Goal: Information Seeking & Learning: Understand process/instructions

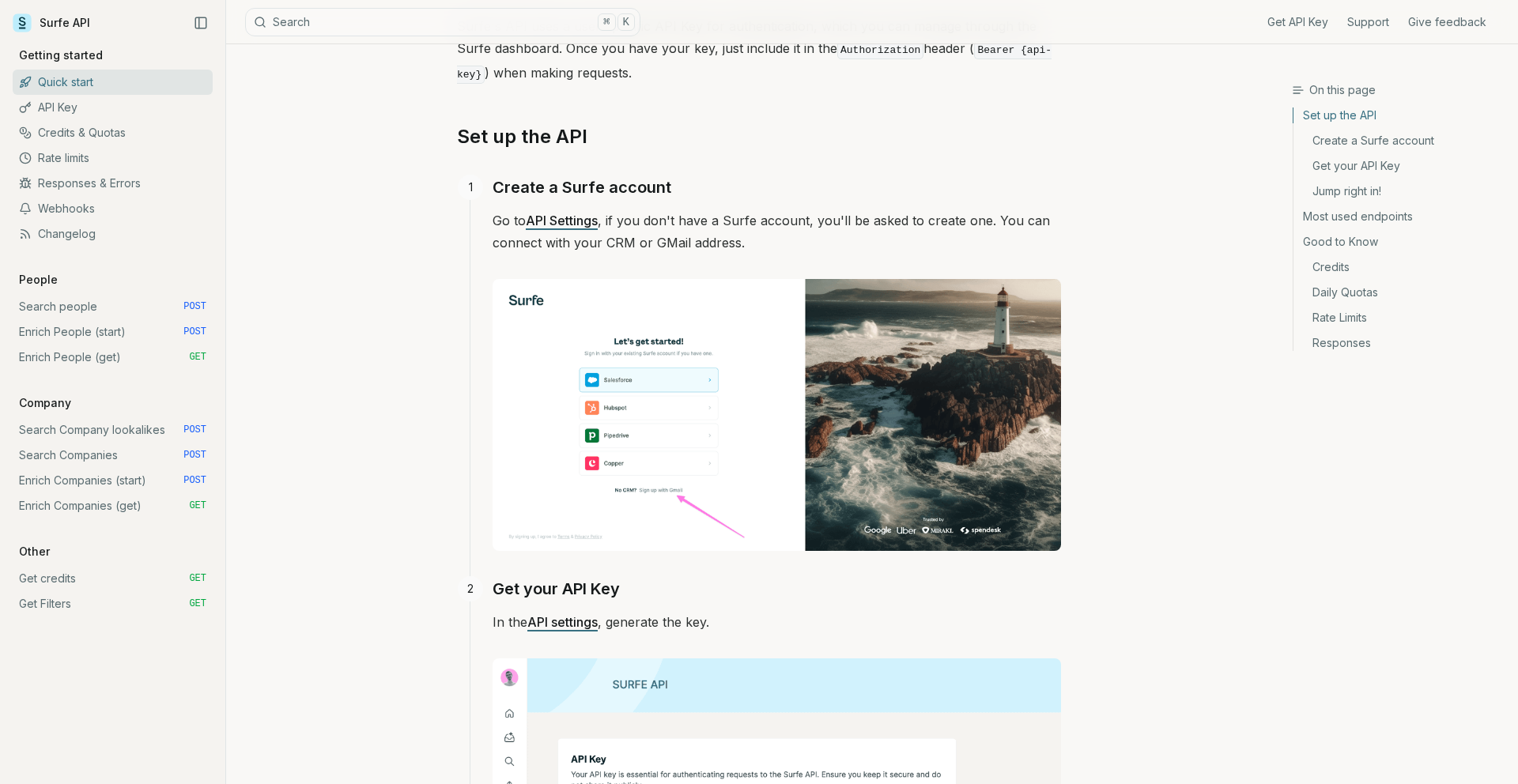
scroll to position [202, 0]
click at [54, 433] on link "Search Company lookalikes POST" at bounding box center [113, 430] width 200 height 25
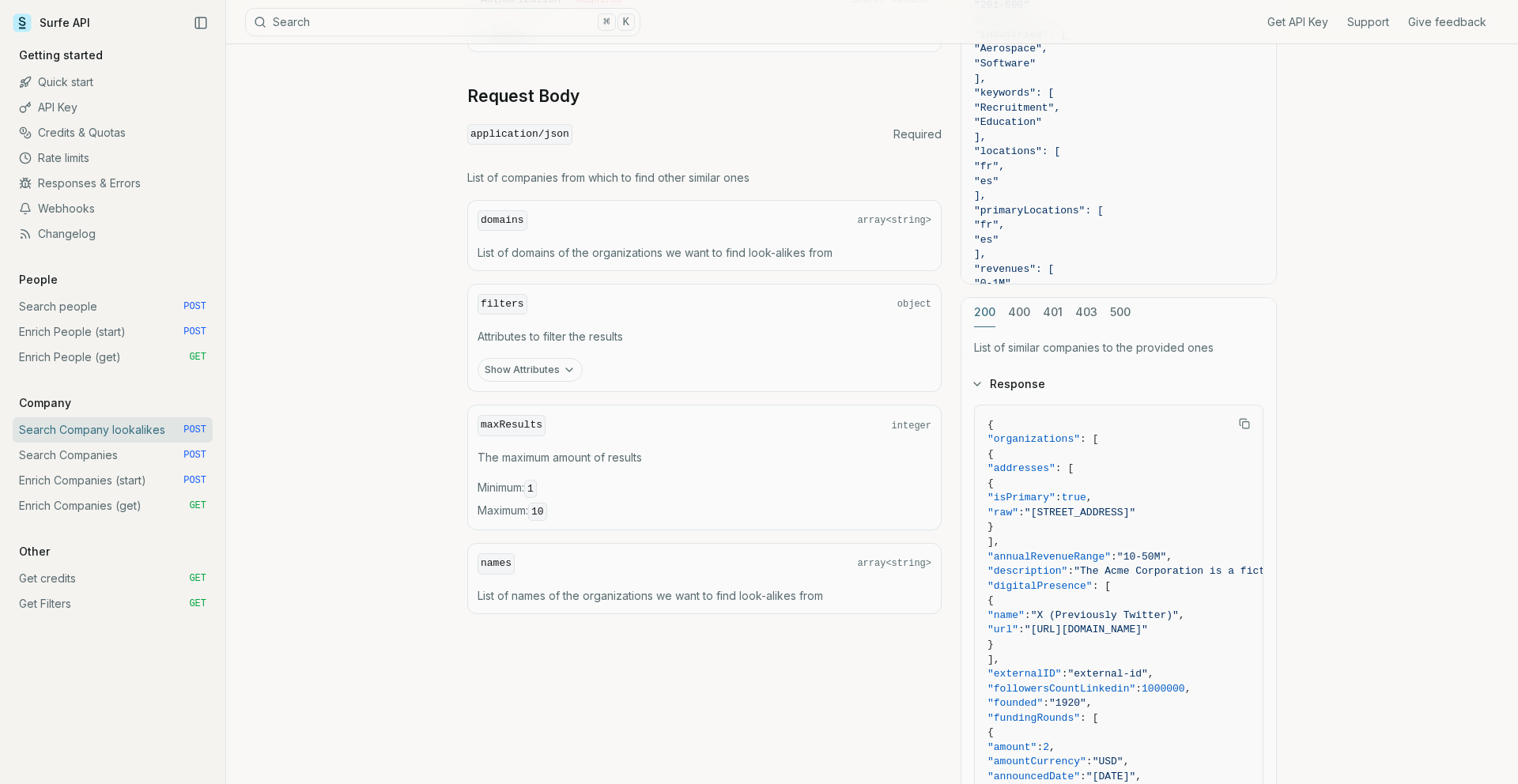
scroll to position [573, 0]
drag, startPoint x: 481, startPoint y: 177, endPoint x: 845, endPoint y: 192, distance: 364.3
click at [840, 187] on div "POST / v1 / organizations / lookalikes Send Headers Body Authorization Authoriz…" at bounding box center [704, 194] width 475 height 835
click at [566, 182] on div "POST / v1 / organizations / lookalikes Send Headers Body Authorization Authoriz…" at bounding box center [704, 194] width 475 height 835
click at [1120, 311] on div "cURL JavaScript Go Python curl -X POST "[URL][DOMAIN_NAME]" \ -H "Authorization…" at bounding box center [1119, 355] width 316 height 1156
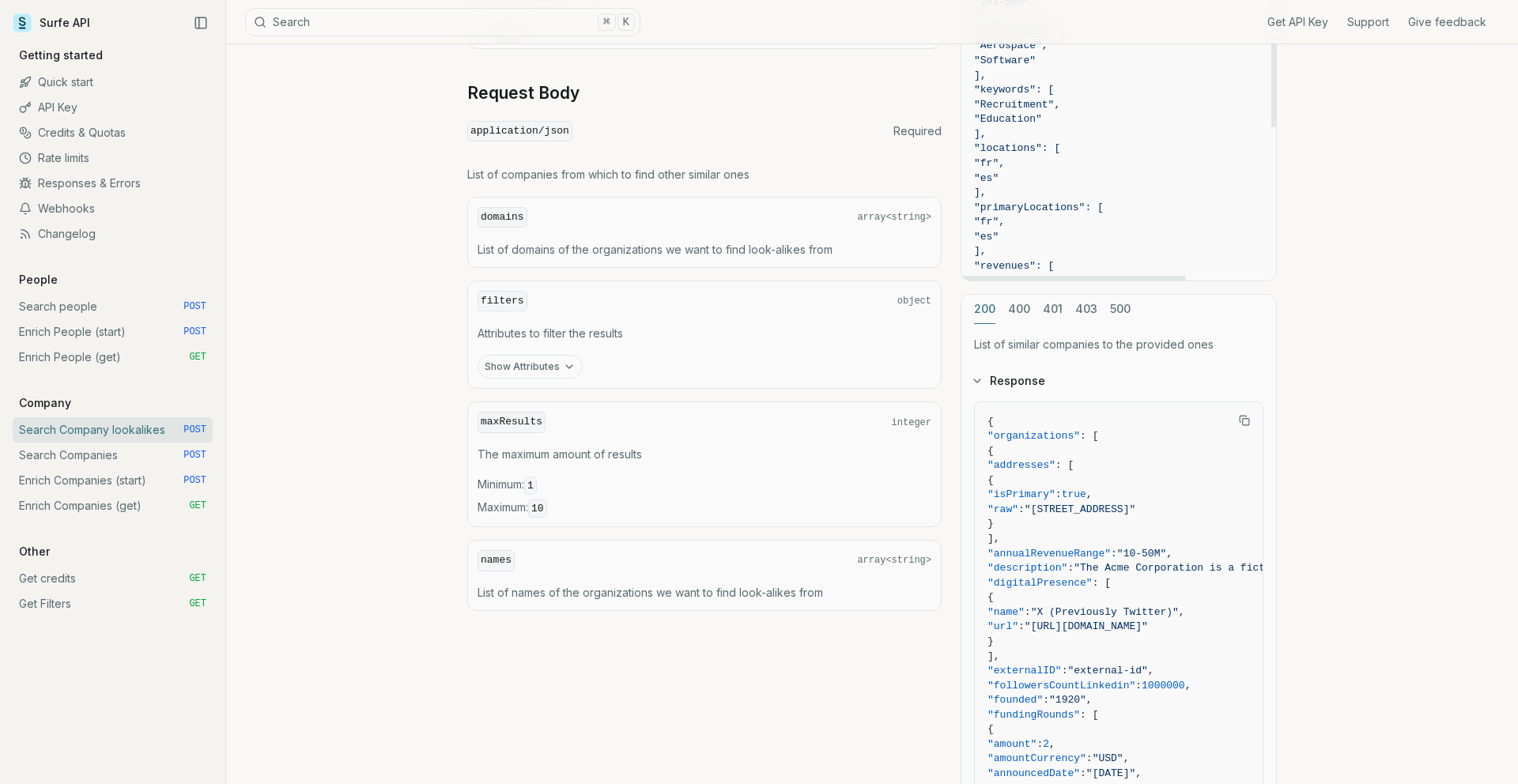
scroll to position [520, 0]
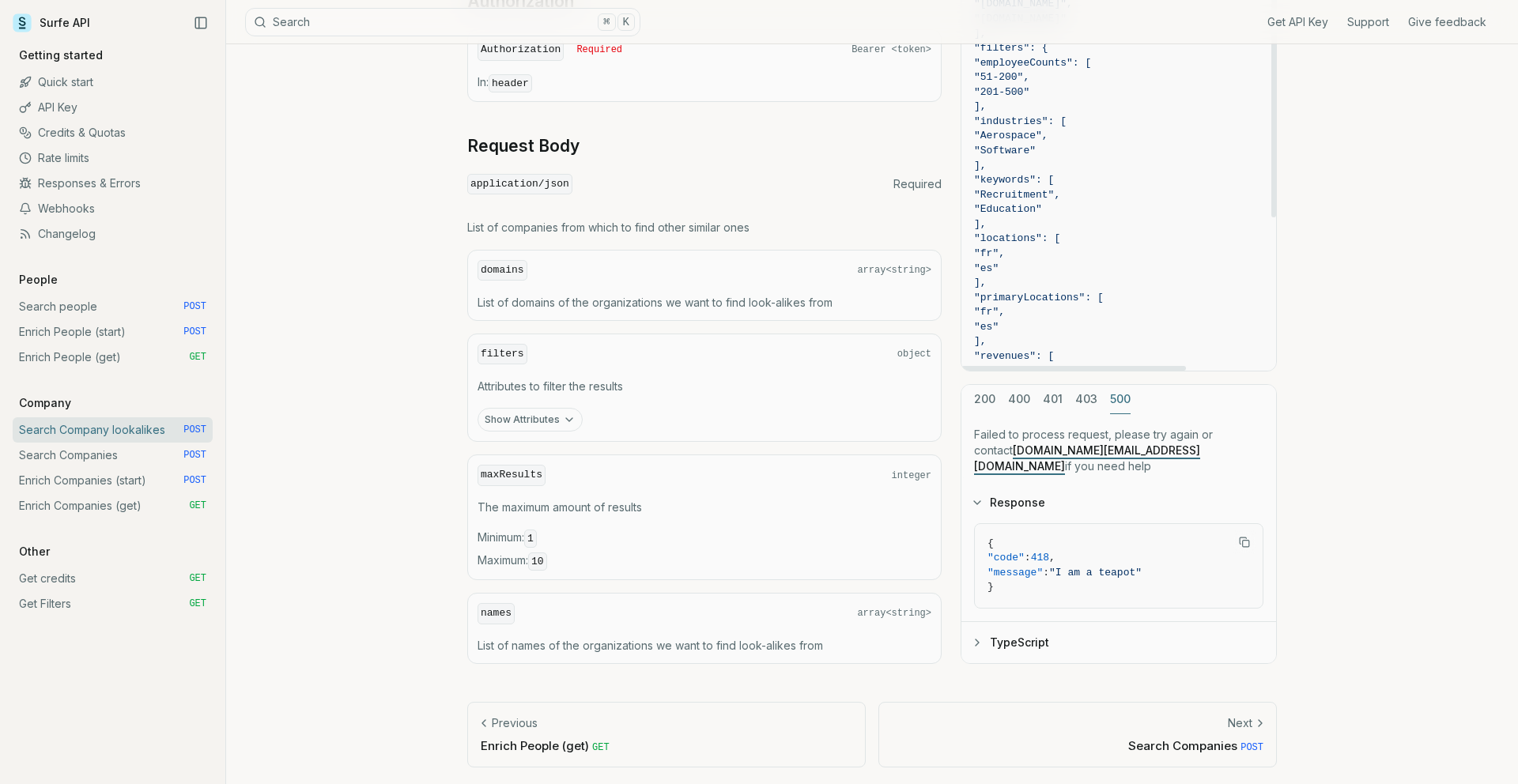
click at [1112, 414] on button "500" at bounding box center [1120, 399] width 21 height 29
click at [1073, 413] on div "cURL JavaScript Go Python curl -X POST "[URL][DOMAIN_NAME]" \ -H "Authorization…" at bounding box center [1119, 265] width 316 height 797
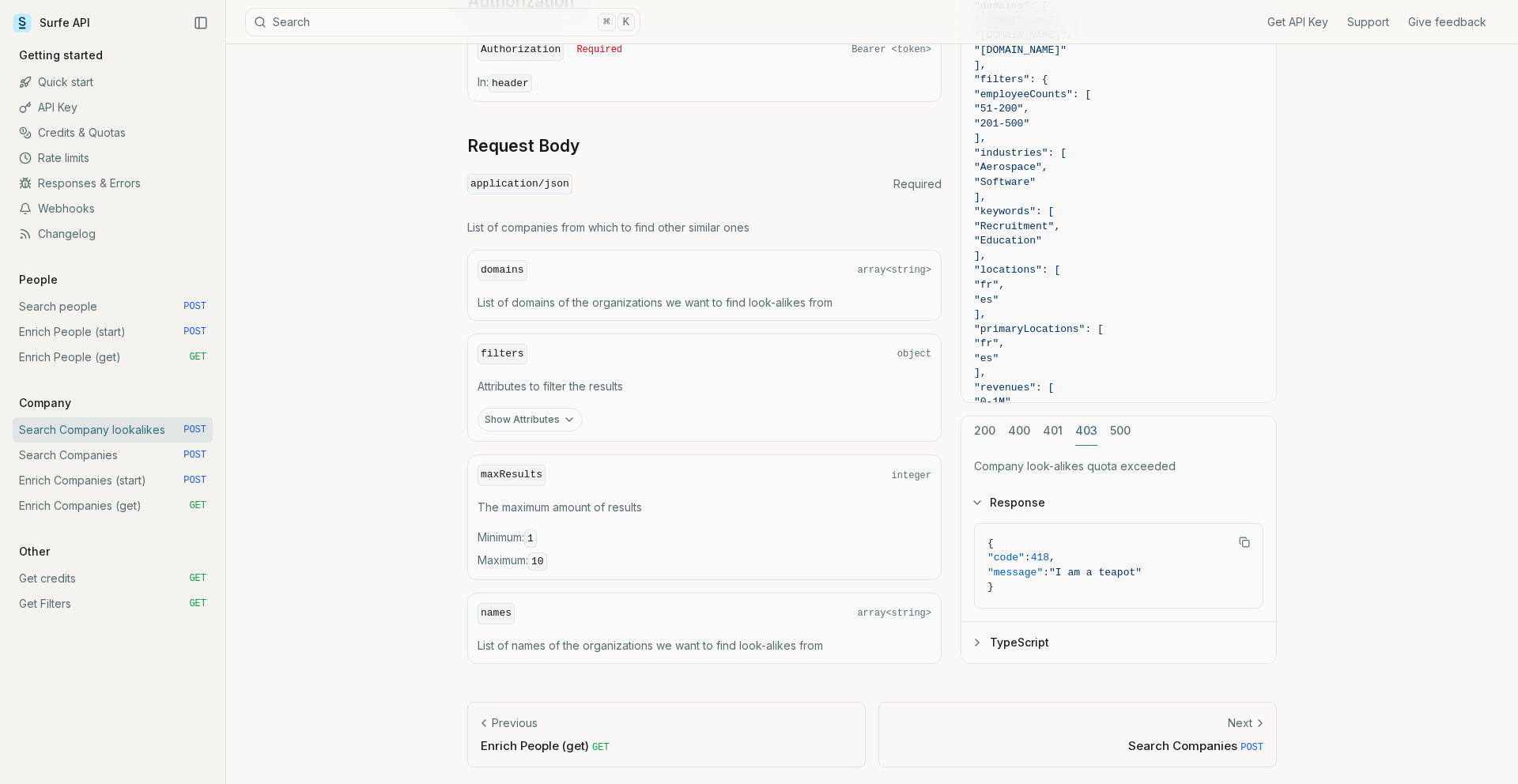
click at [1040, 432] on div "200 400 401 403 500" at bounding box center [1119, 431] width 315 height 29
click at [1058, 432] on button "401" at bounding box center [1052, 431] width 20 height 29
click at [1129, 426] on div "200 400 401 403 500" at bounding box center [1119, 431] width 315 height 29
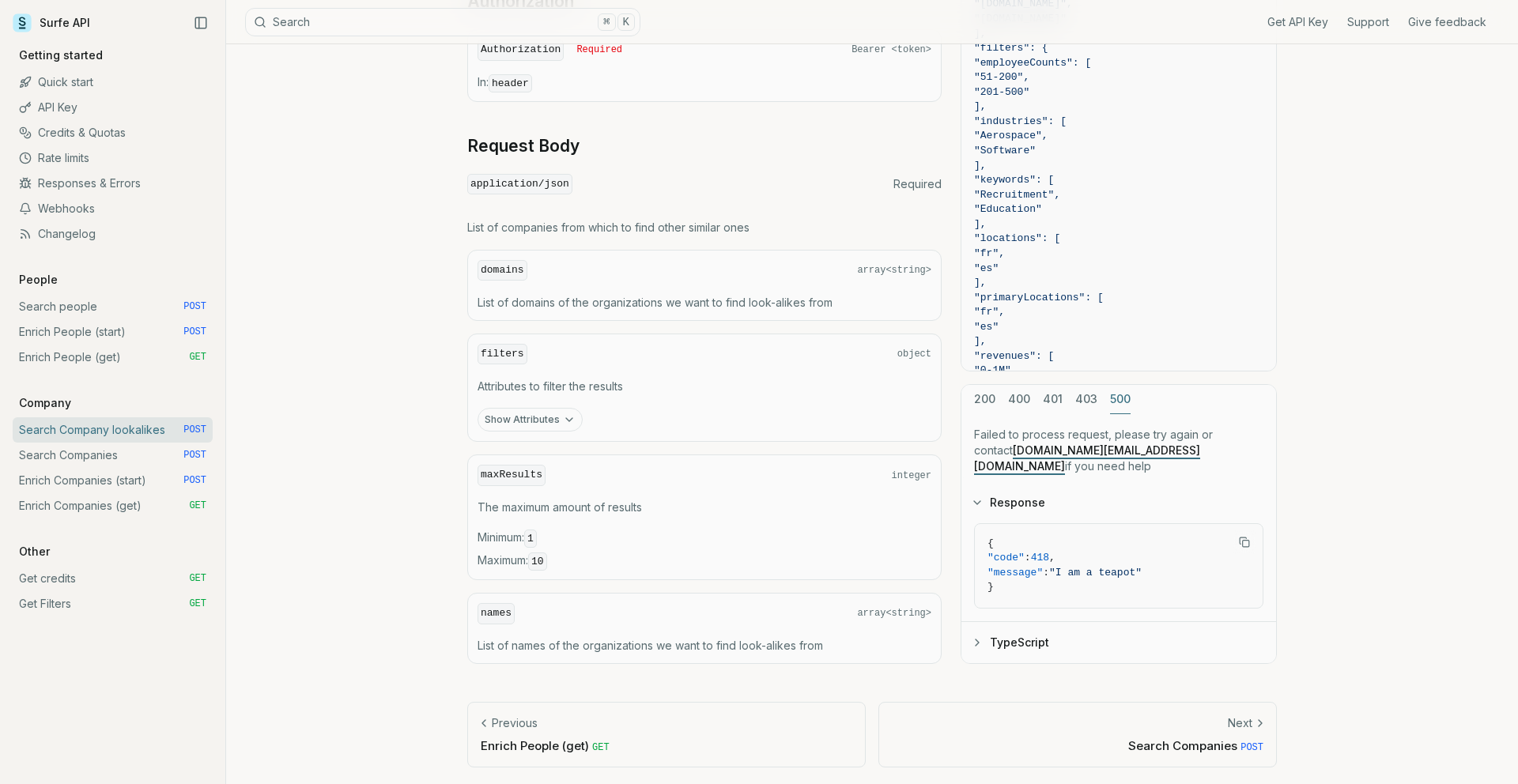
click at [1119, 431] on div "200 400 401 403 500 Failed to process request, please try again or contact [DOM…" at bounding box center [1119, 523] width 316 height 280
drag, startPoint x: 1062, startPoint y: 444, endPoint x: 1206, endPoint y: 463, distance: 145.2
click at [1206, 463] on p "Failed to process request, please try again or contact [DOMAIN_NAME][EMAIL_ADDR…" at bounding box center [1119, 451] width 289 height 48
click at [1204, 463] on p "Failed to process request, please try again or contact [DOMAIN_NAME][EMAIL_ADDR…" at bounding box center [1119, 451] width 289 height 48
click at [429, 514] on article "Search Company lookalikes Quota limitation Results received from this endpoint …" at bounding box center [872, 155] width 886 height 1262
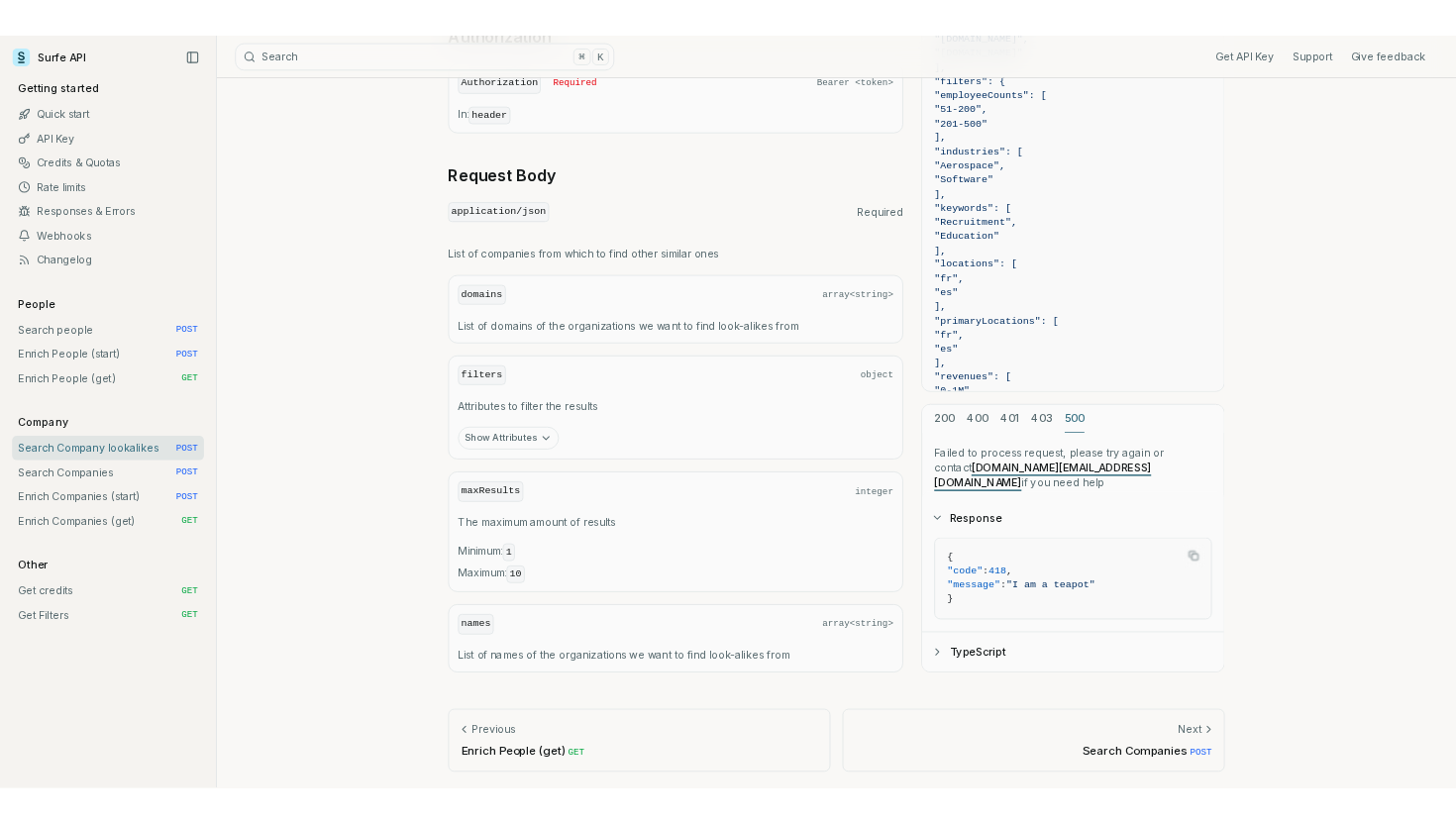
scroll to position [651, 0]
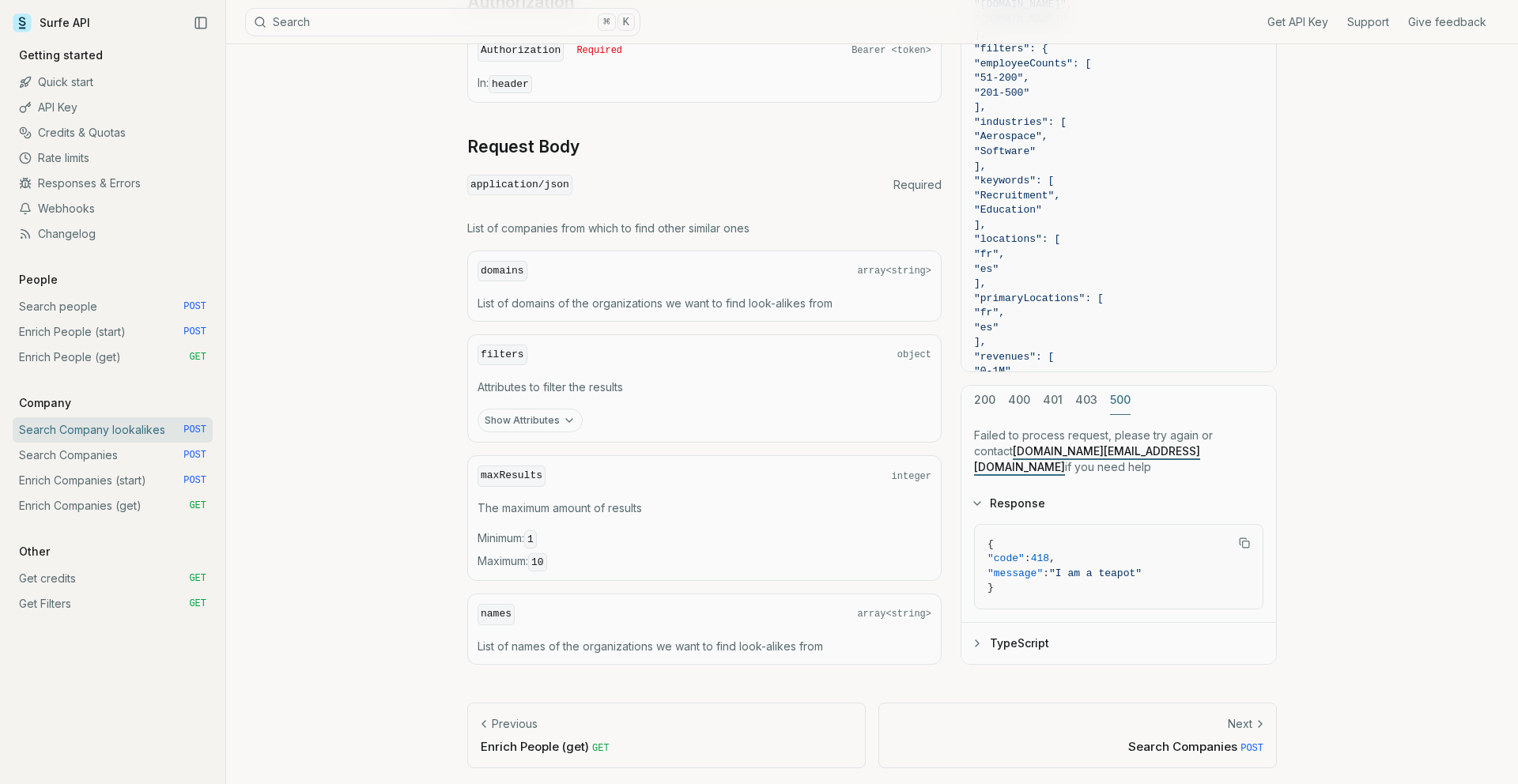
click at [1420, 310] on div "Search Company lookalikes Quota limitation Results received from this endpoint …" at bounding box center [872, 156] width 1292 height 1262
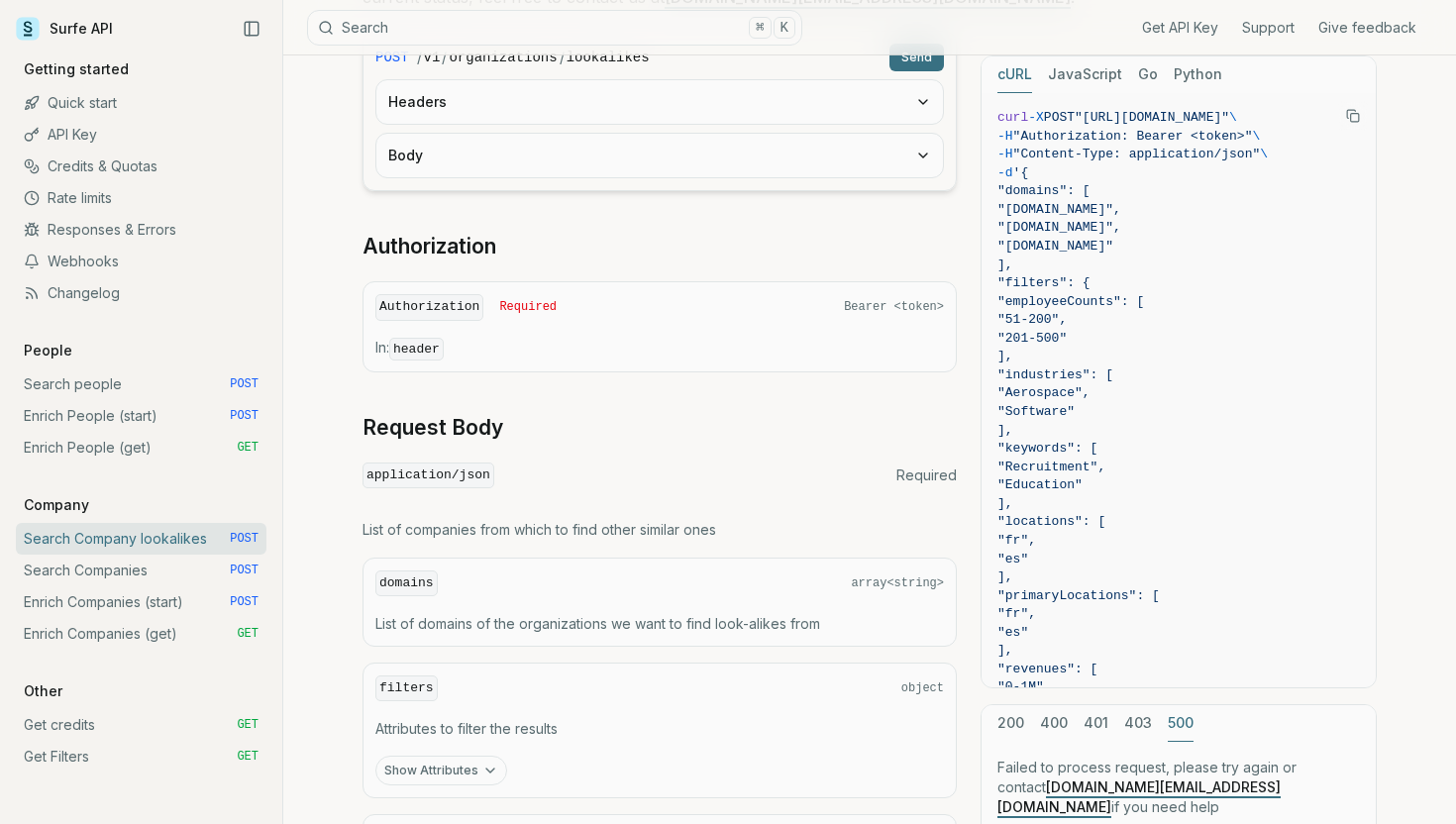
scroll to position [0, 0]
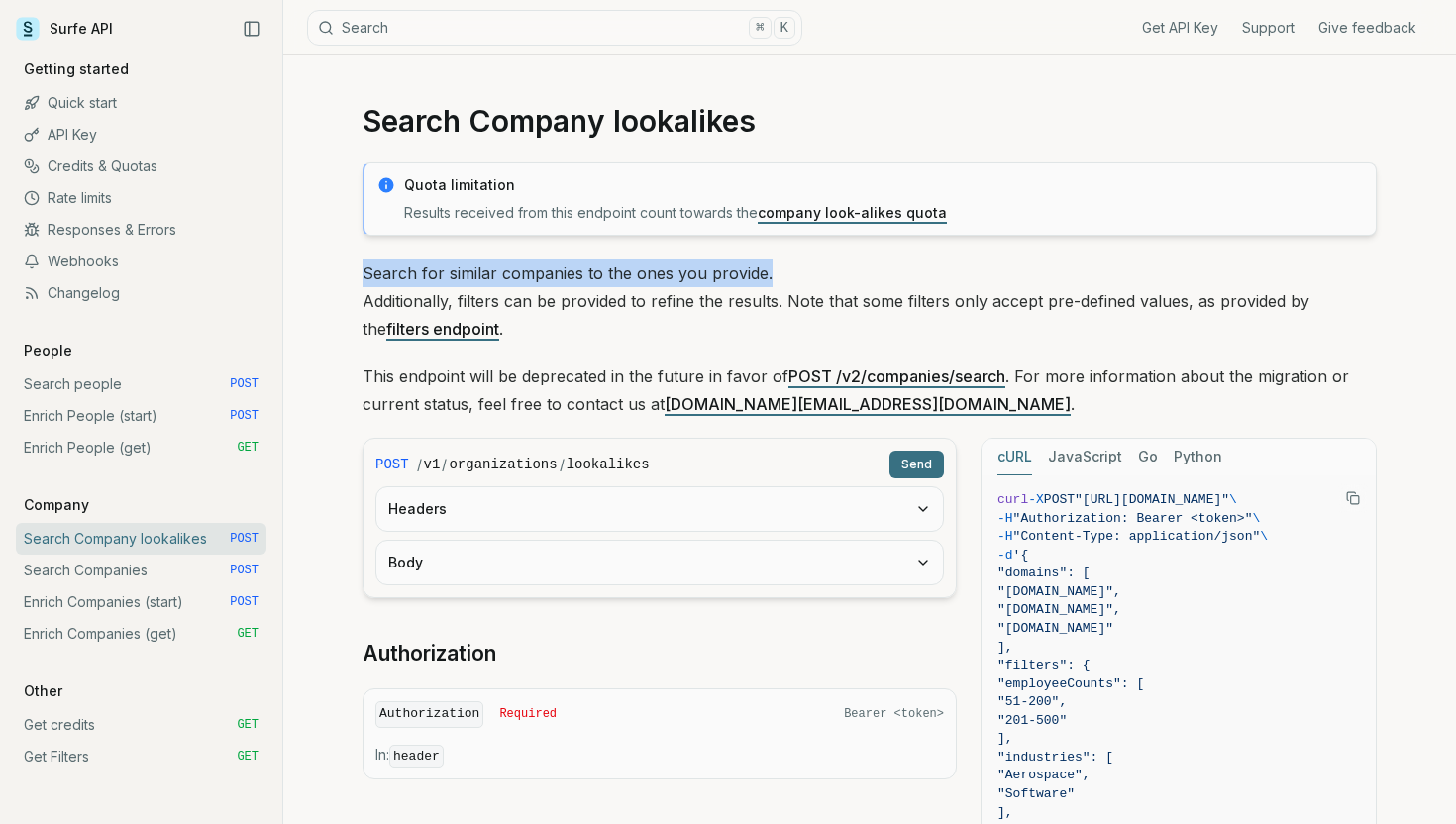
drag, startPoint x: 359, startPoint y: 273, endPoint x: 873, endPoint y: 273, distance: 514.0
click at [801, 273] on p "Search for similar companies to the ones you provide. Additionally, filters can…" at bounding box center [869, 301] width 1014 height 83
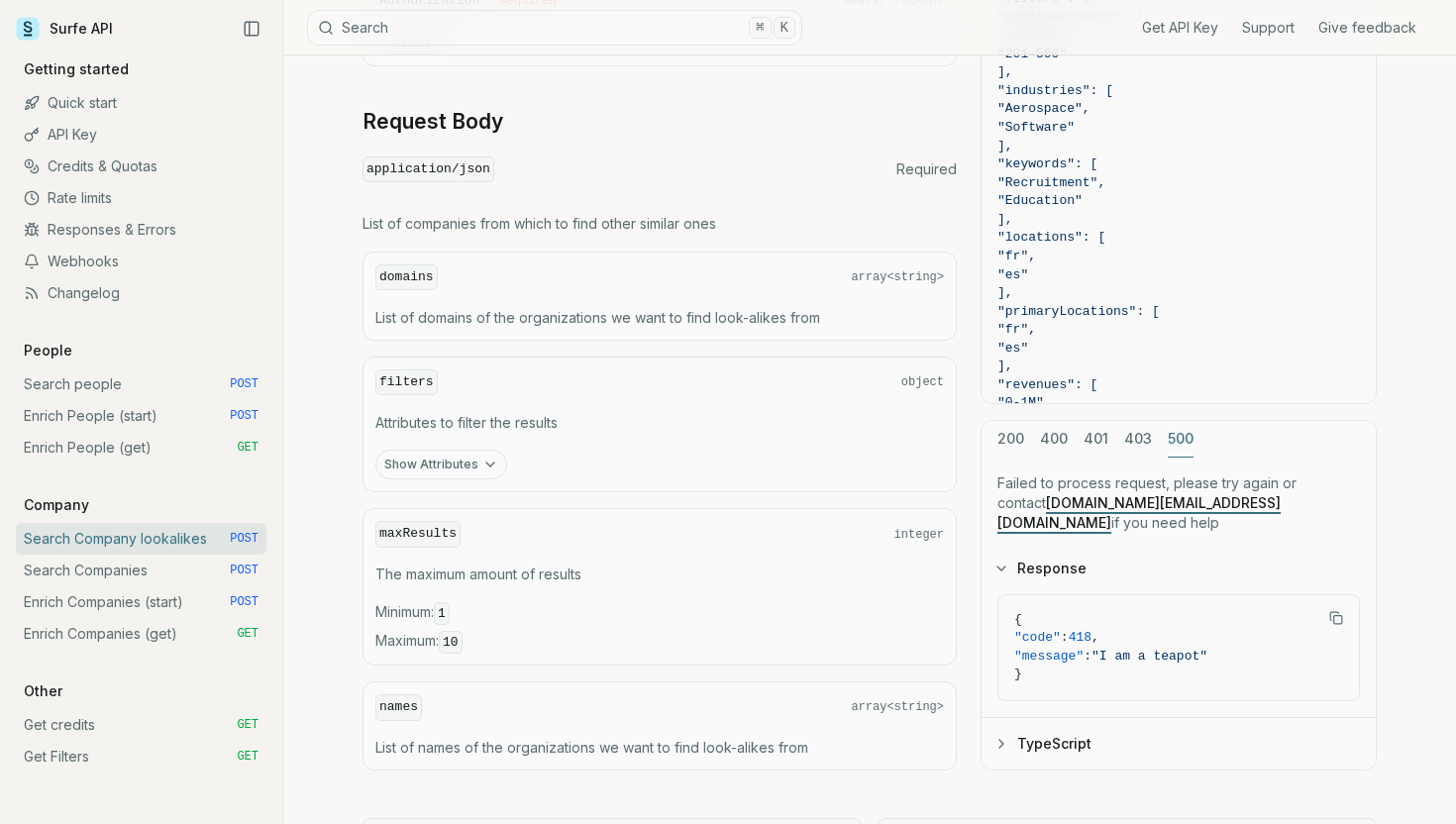
scroll to position [715, 0]
click at [1130, 457] on button "403" at bounding box center [1138, 438] width 28 height 37
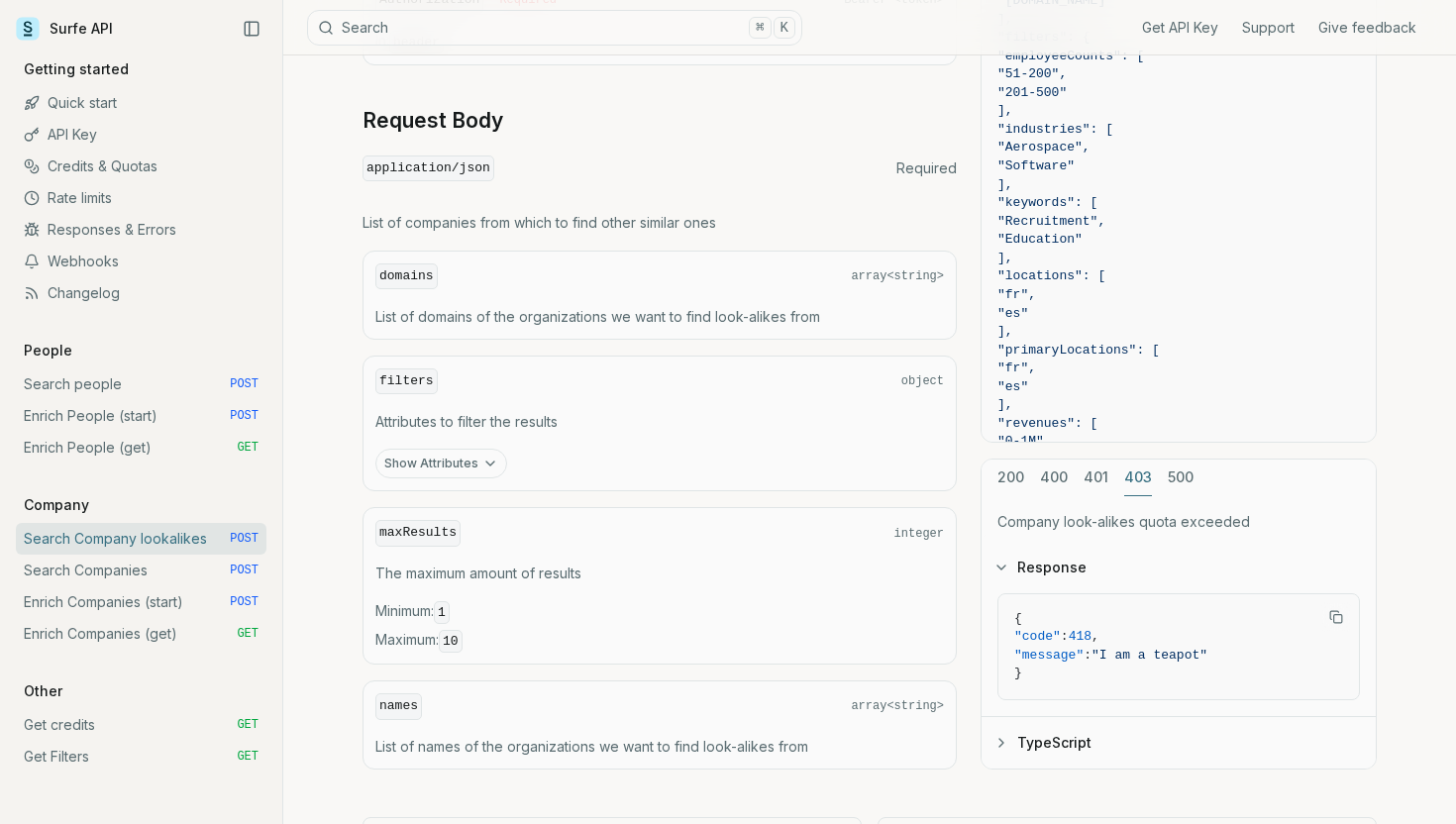
click at [1173, 468] on button "500" at bounding box center [1181, 478] width 26 height 37
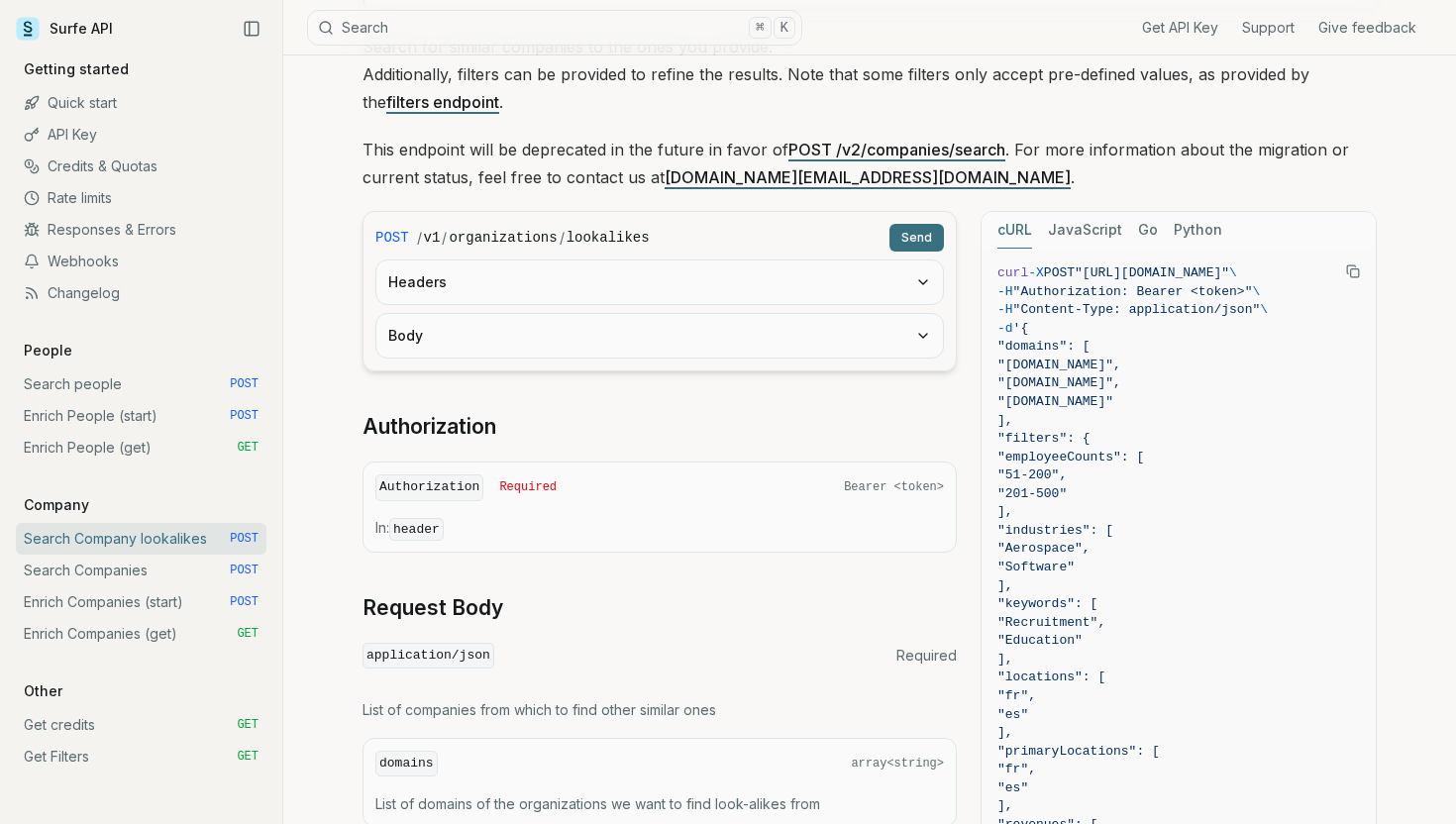
scroll to position [0, 0]
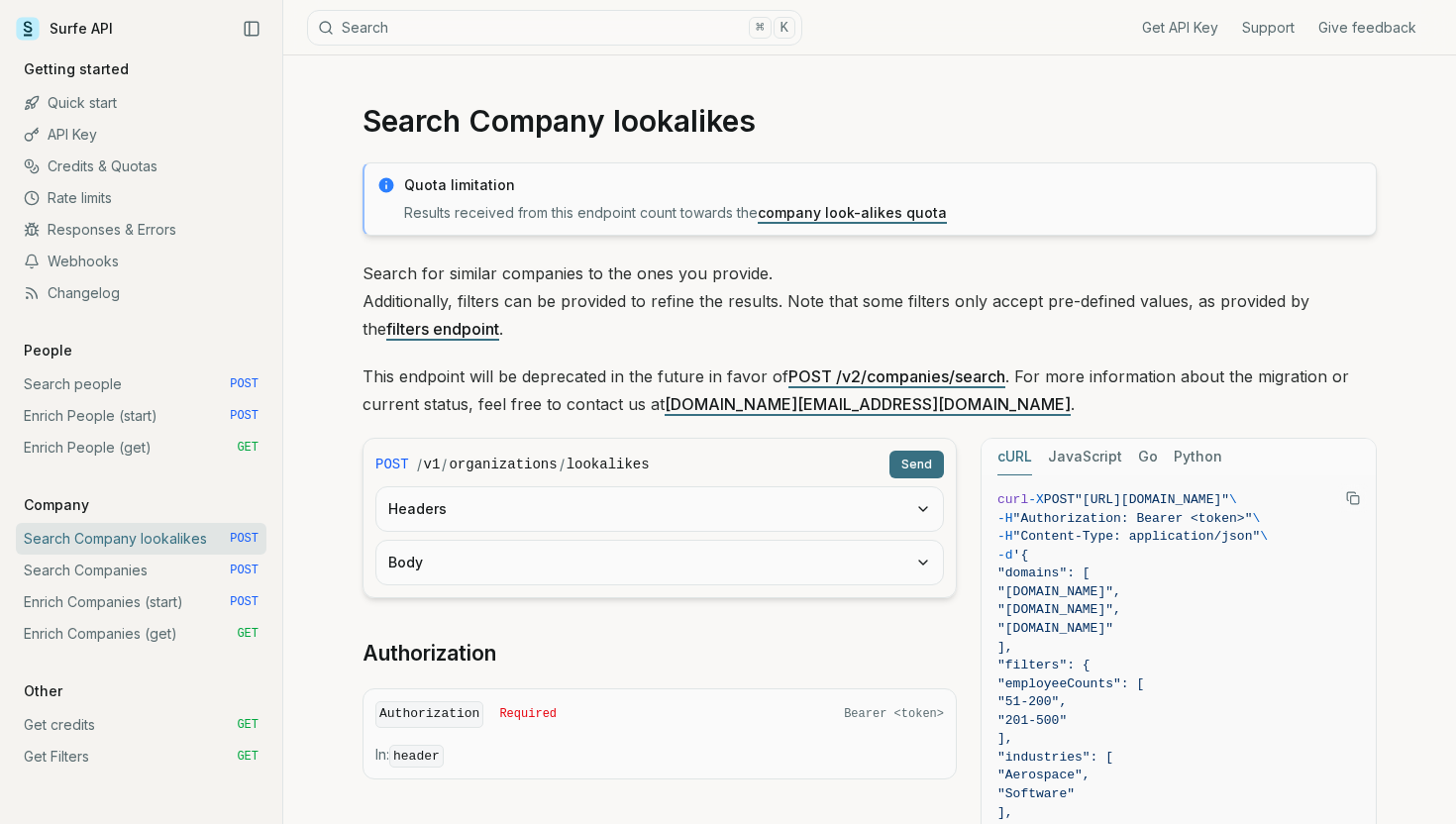
click at [95, 160] on link "Credits & Quotas" at bounding box center [141, 167] width 251 height 32
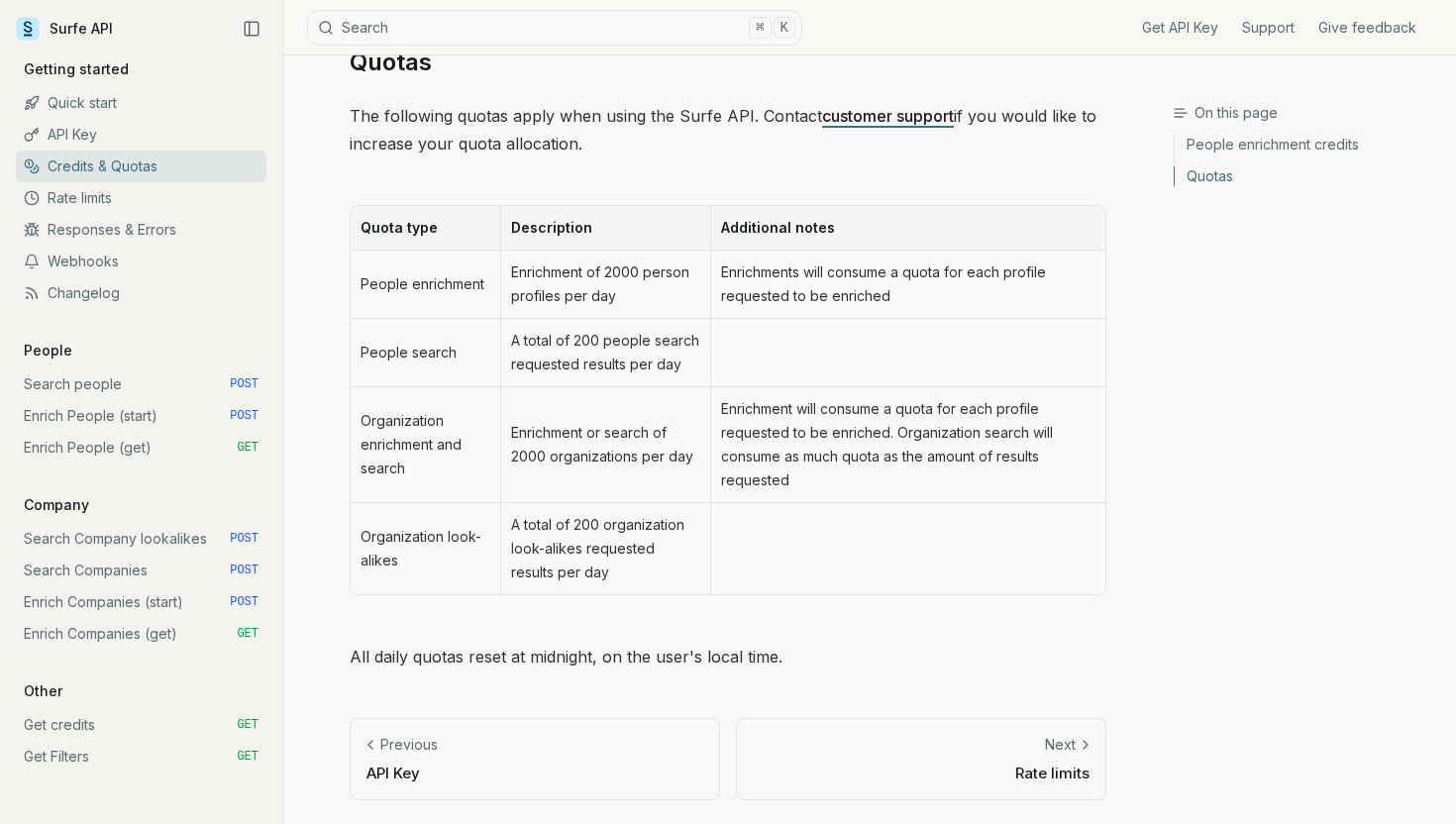
scroll to position [896, 0]
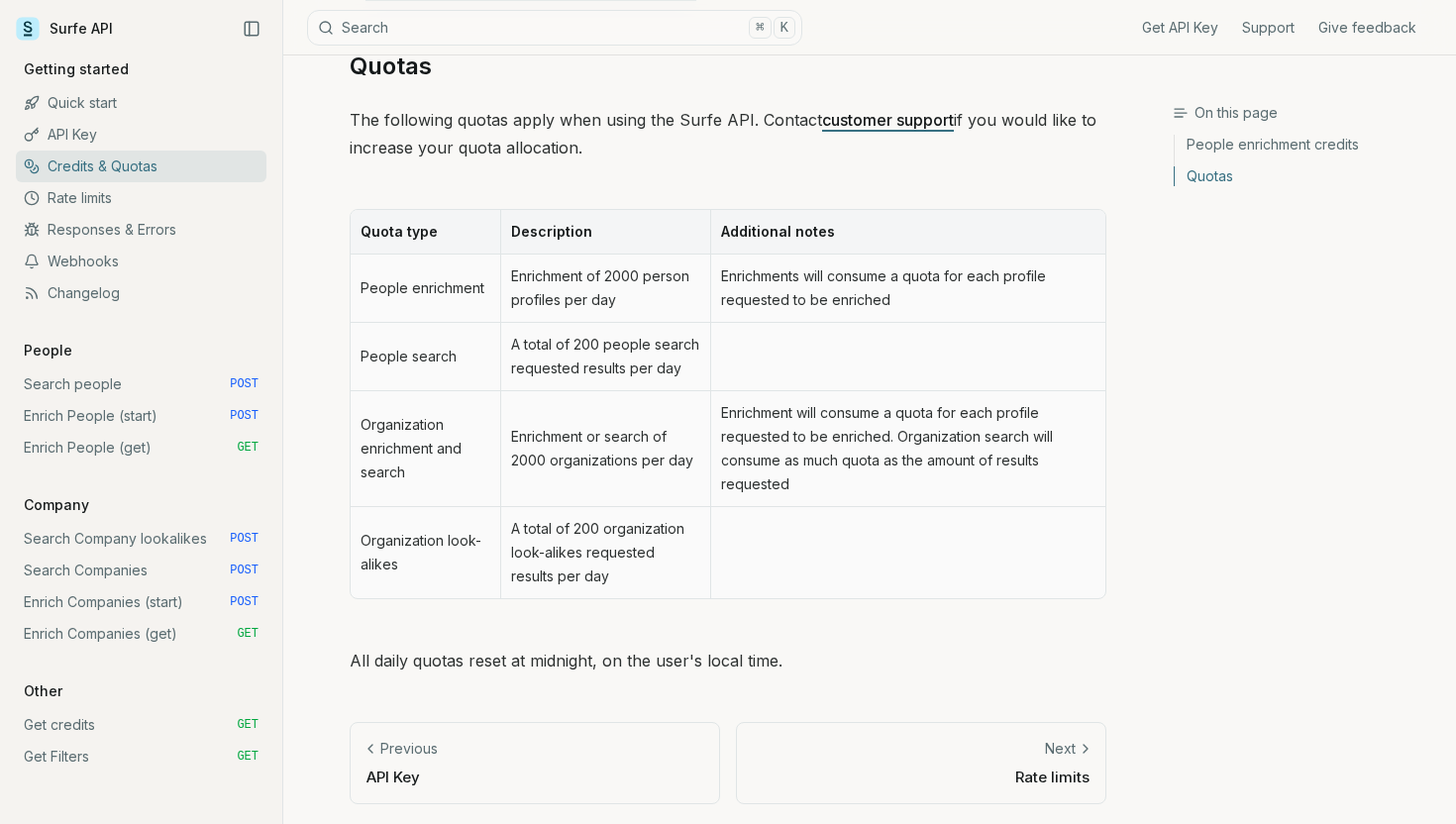
click at [1286, 451] on div "On this page People enrichment credits Quotas" at bounding box center [1314, 460] width 283 height 714
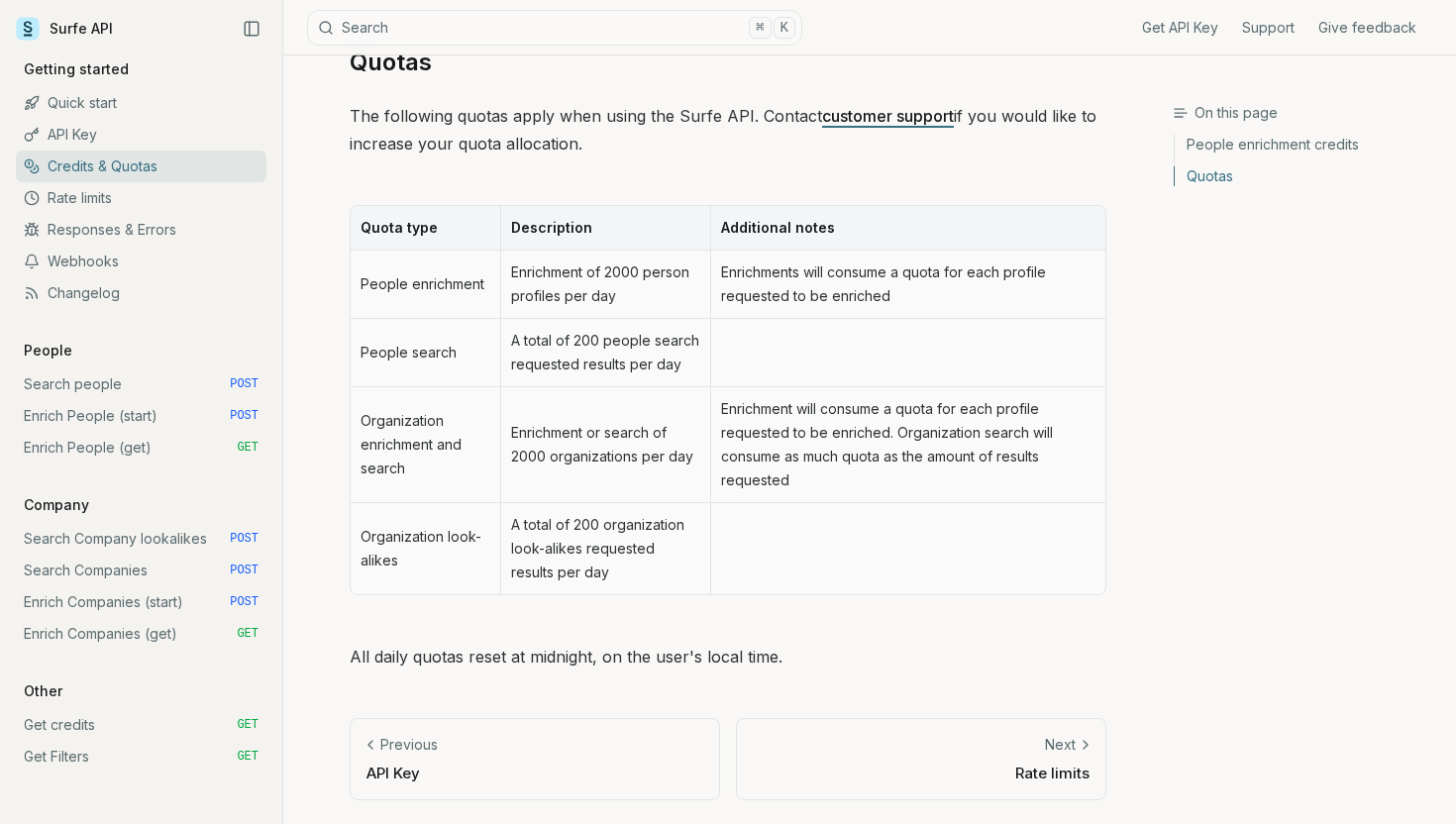
click at [1050, 743] on p "Next" at bounding box center [1060, 746] width 31 height 20
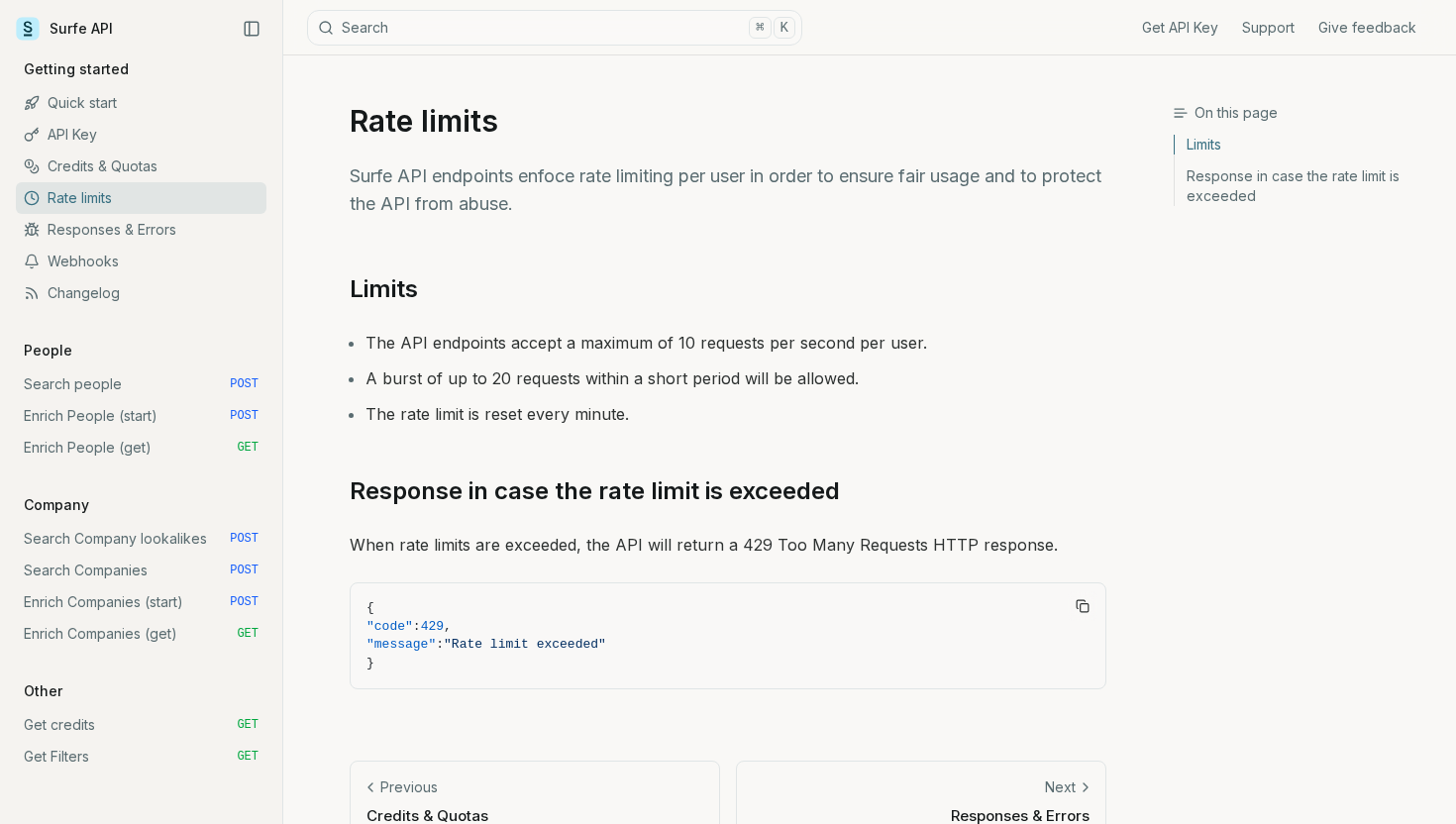
click at [139, 541] on link "Search Company lookalikes POST" at bounding box center [141, 539] width 251 height 32
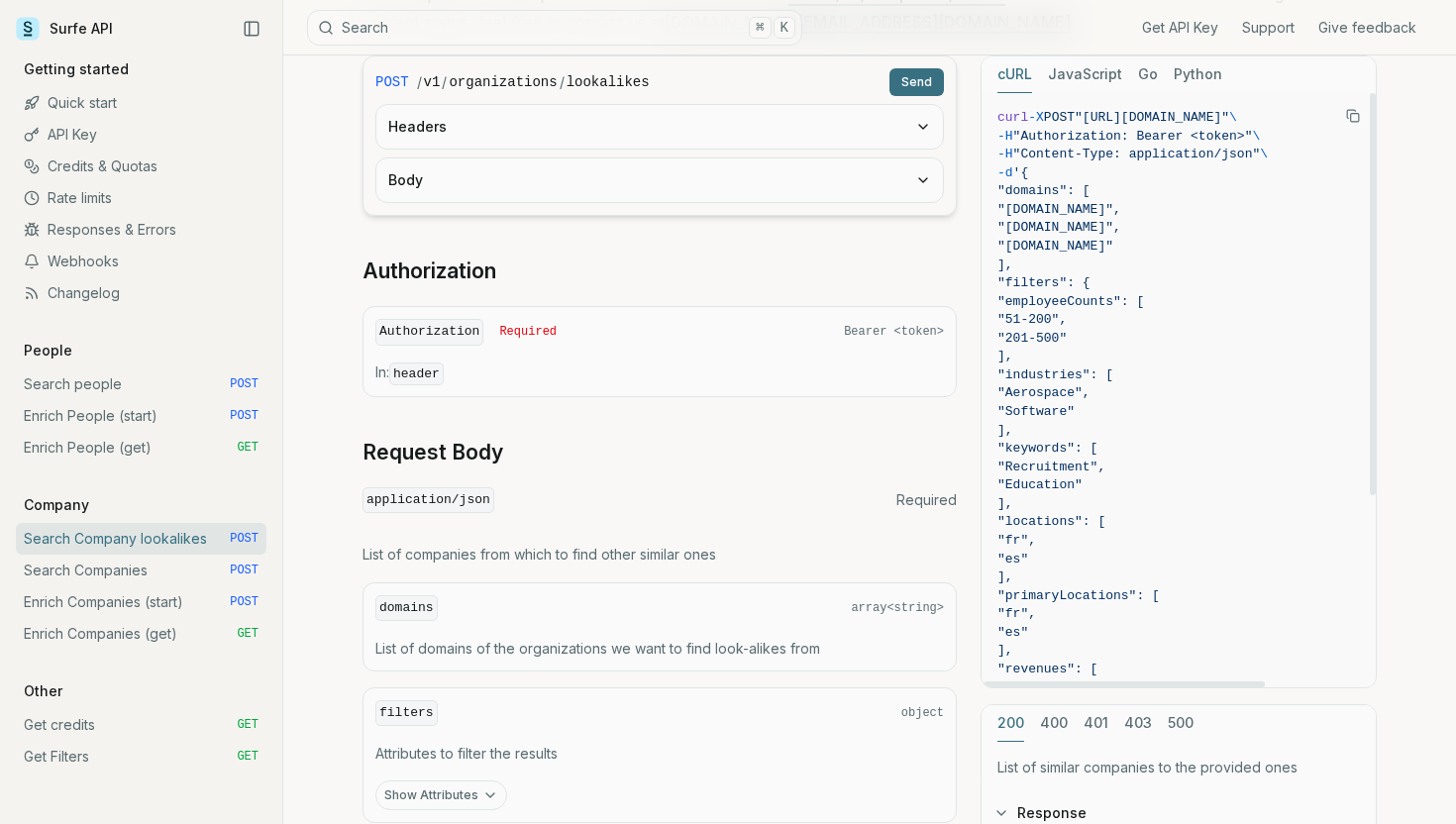
scroll to position [383, 0]
drag, startPoint x: 1027, startPoint y: 278, endPoint x: 1050, endPoint y: 353, distance: 78.4
click at [1050, 353] on code "curl -X POST "[URL][DOMAIN_NAME]" \ -H "Authorization: Bearer <token>" \ -H "Co…" at bounding box center [1178, 531] width 362 height 846
copy code ""filters": { "employeeCounts": [ "51-200", "201-500" ]"
click at [1091, 392] on span ""Aerospace"," at bounding box center [1044, 391] width 93 height 15
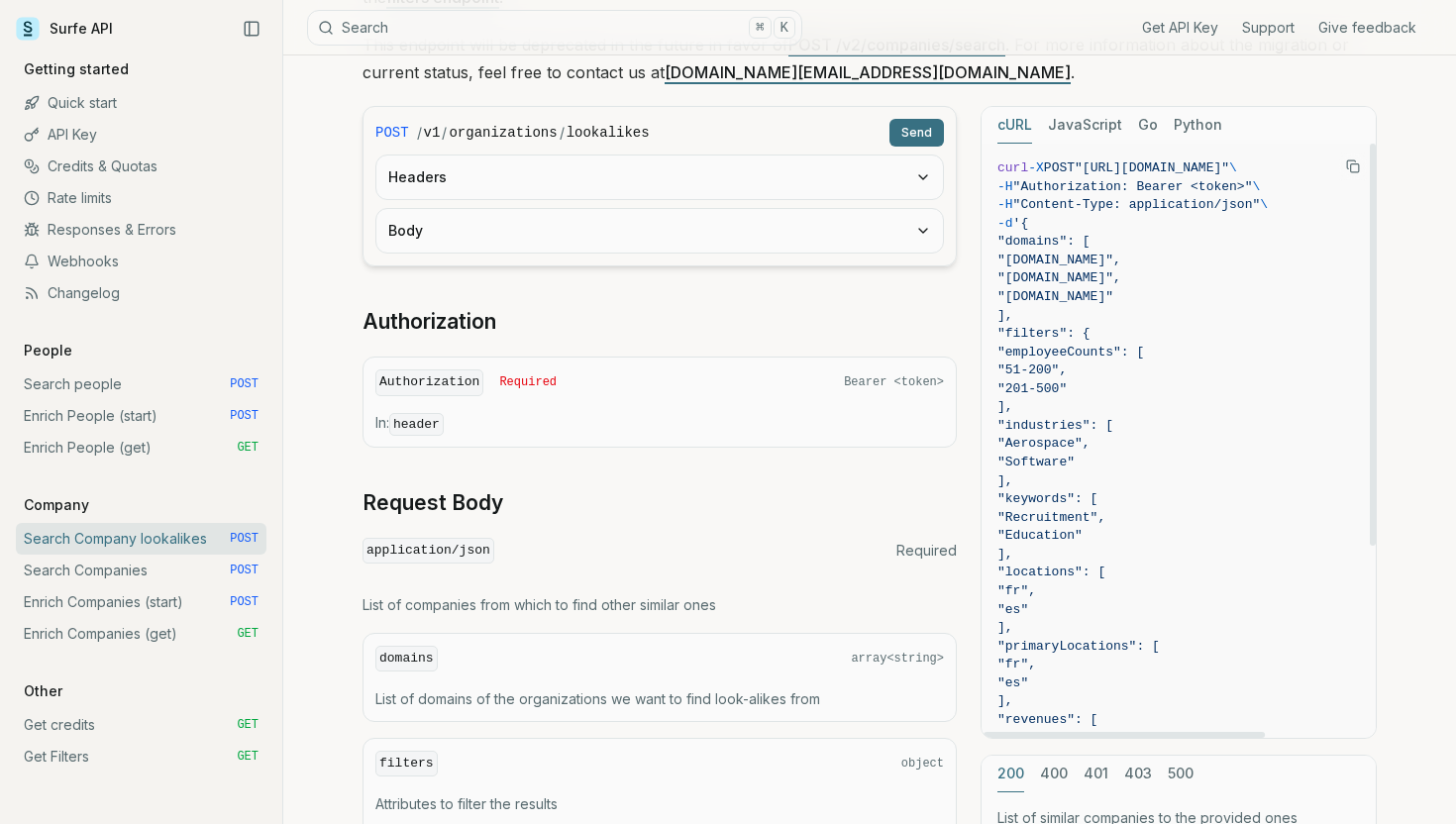
scroll to position [371, 0]
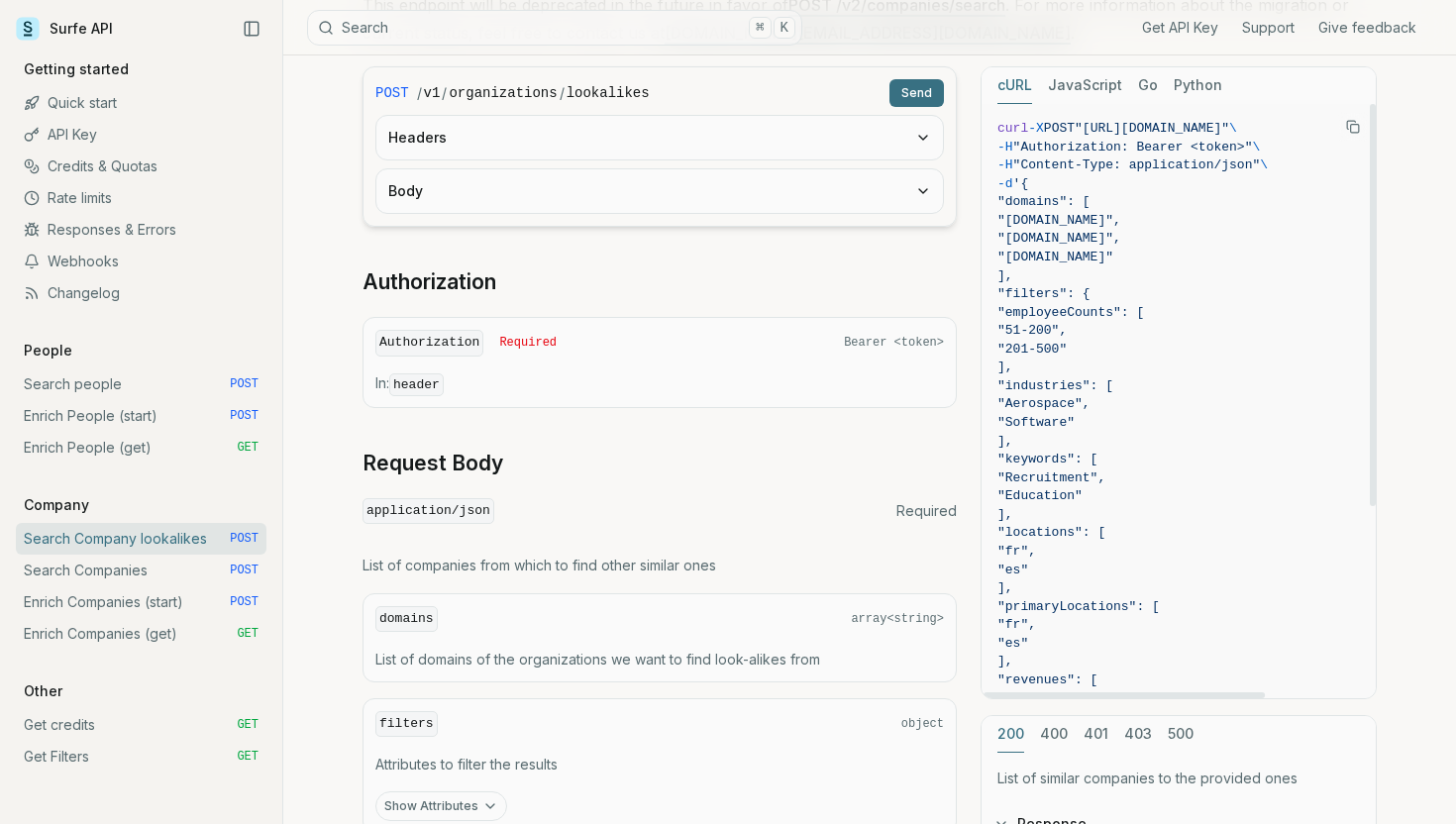
click at [1192, 71] on button "Python" at bounding box center [1198, 85] width 49 height 37
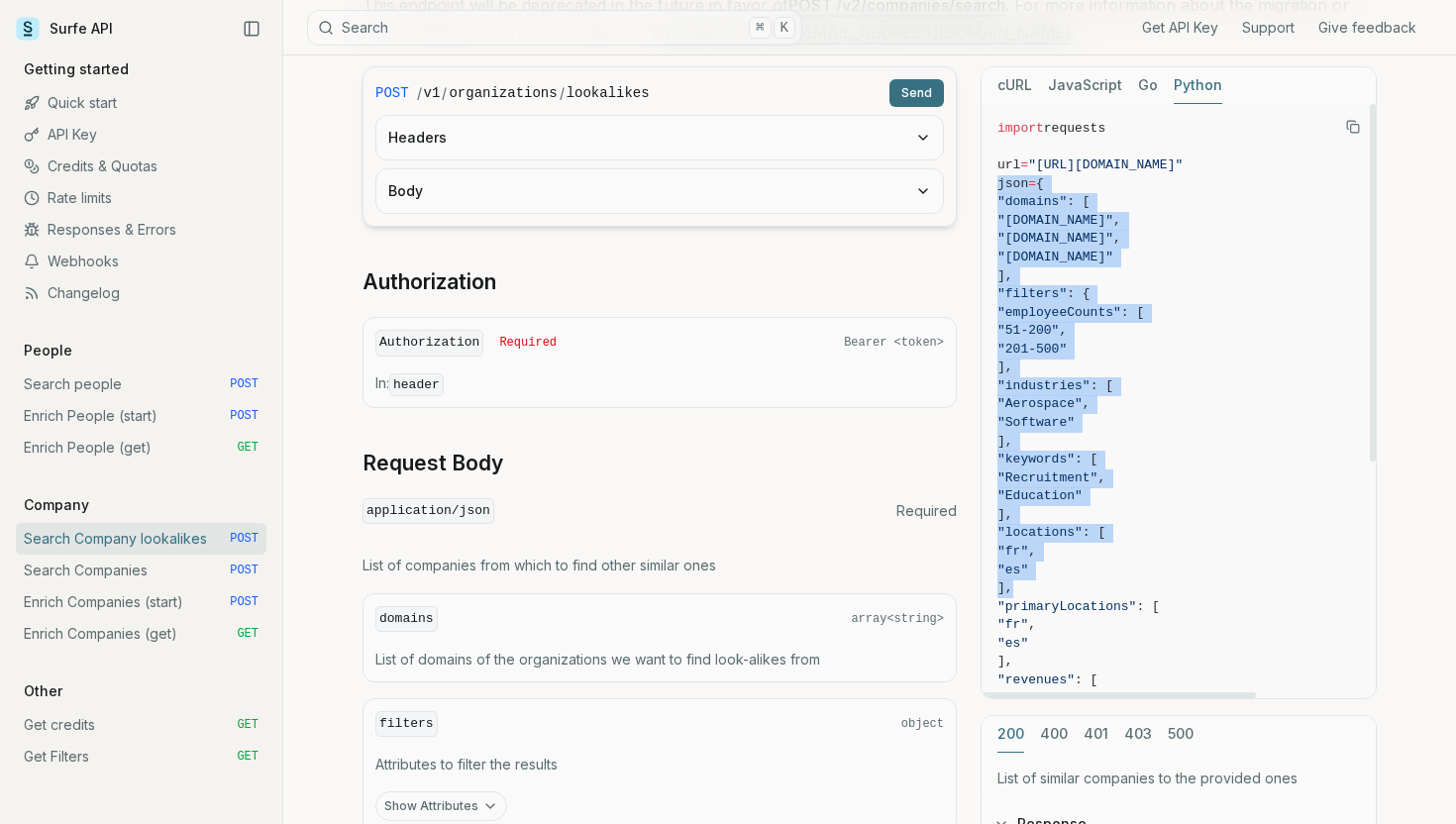
drag, startPoint x: 999, startPoint y: 183, endPoint x: 1147, endPoint y: 597, distance: 439.7
click at [1147, 598] on code "import requests url = "[URL][DOMAIN_NAME]" json = { "domains" : [ "[DOMAIN_NAME…" at bounding box center [1245, 598] width 494 height 956
click at [1147, 597] on span "]," at bounding box center [1245, 589] width 494 height 19
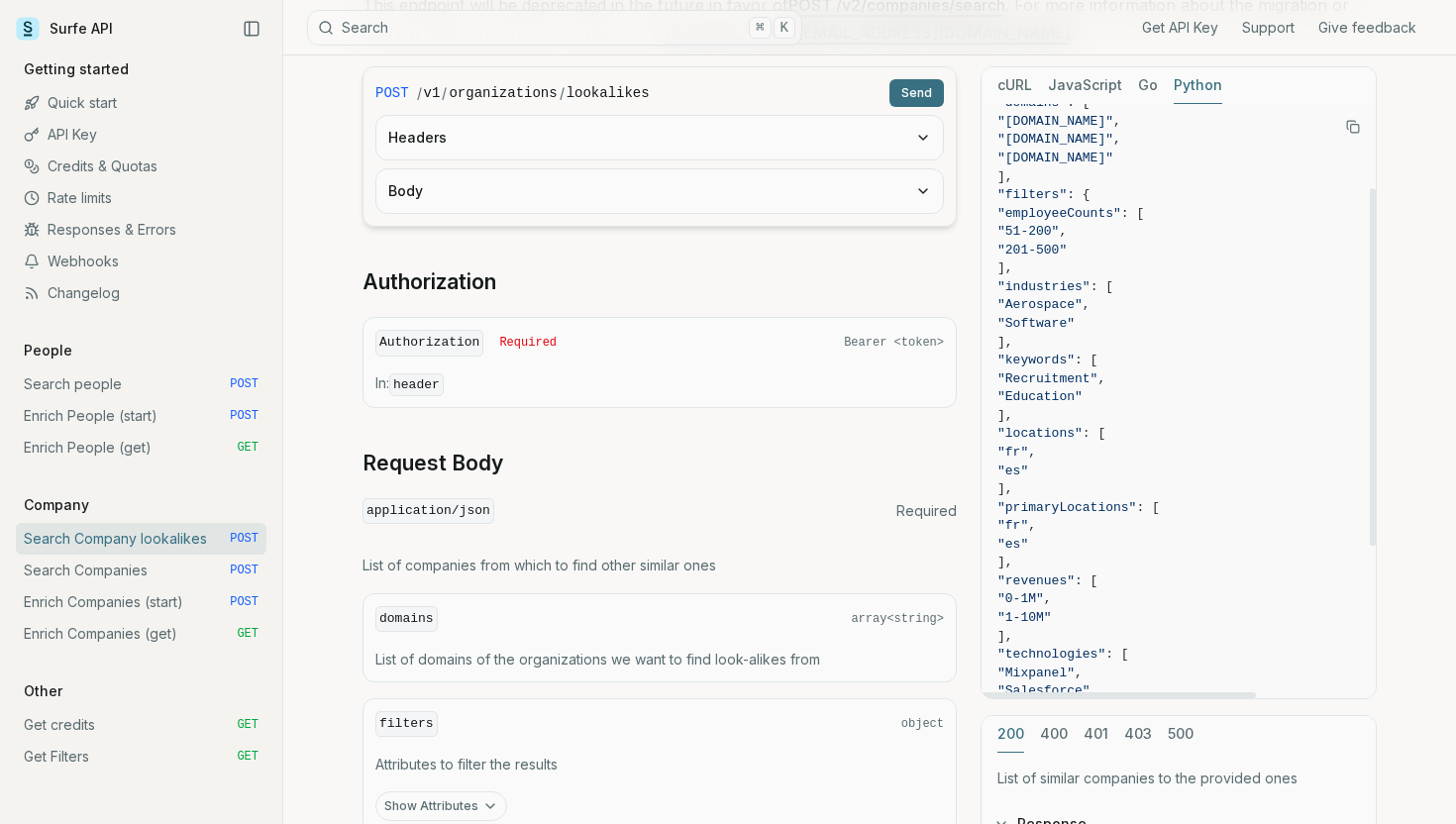
scroll to position [0, 0]
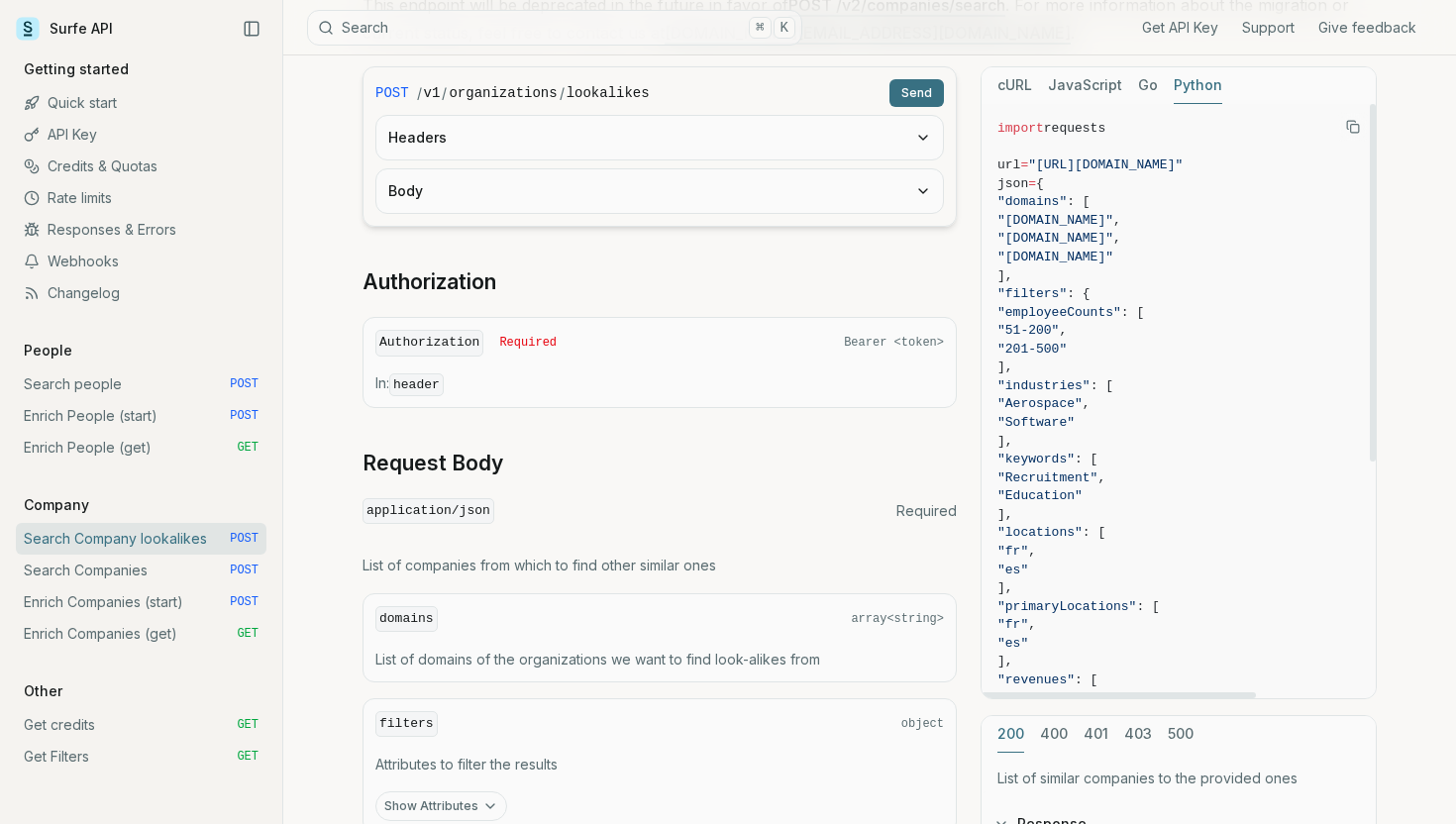
drag, startPoint x: 1014, startPoint y: 203, endPoint x: 1121, endPoint y: 342, distance: 175.4
click at [1121, 342] on code "import requests url = "[URL][DOMAIN_NAME]" json = { "domains" : [ "[DOMAIN_NAME…" at bounding box center [1245, 598] width 494 height 956
copy code ""domains" : [ "[DOMAIN_NAME]" , "[DOMAIN_NAME]" , "[DOMAIN_NAME]" ], "filters" …"
click at [1078, 256] on span ""[DOMAIN_NAME]"" at bounding box center [1055, 257] width 116 height 15
click at [1352, 127] on icon "Copy Text" at bounding box center [1353, 127] width 14 height 14
